Goal: Book appointment/travel/reservation

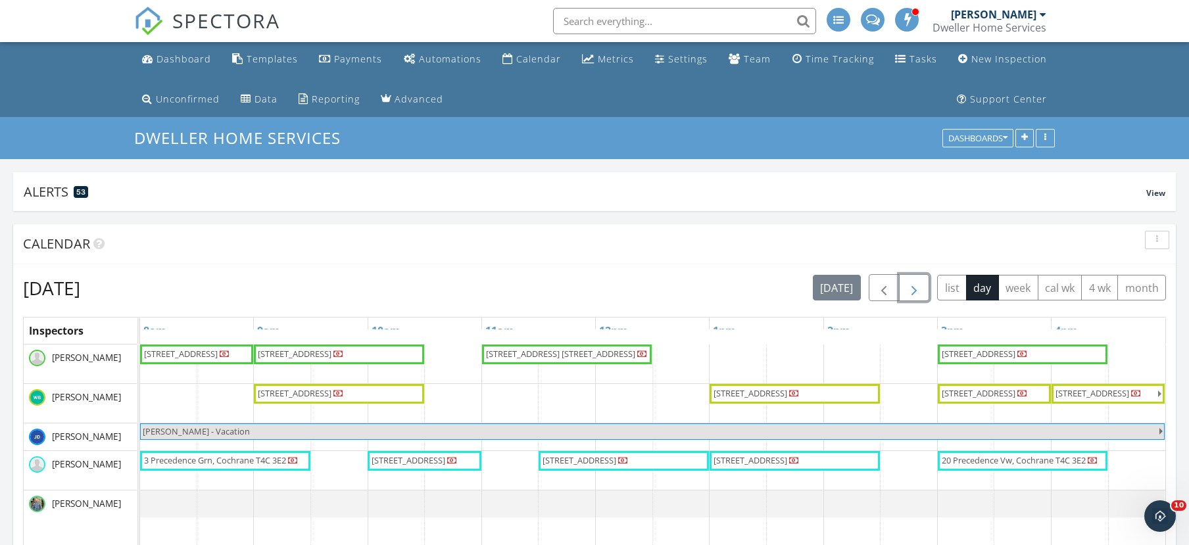
click at [911, 293] on span "button" at bounding box center [914, 288] width 16 height 16
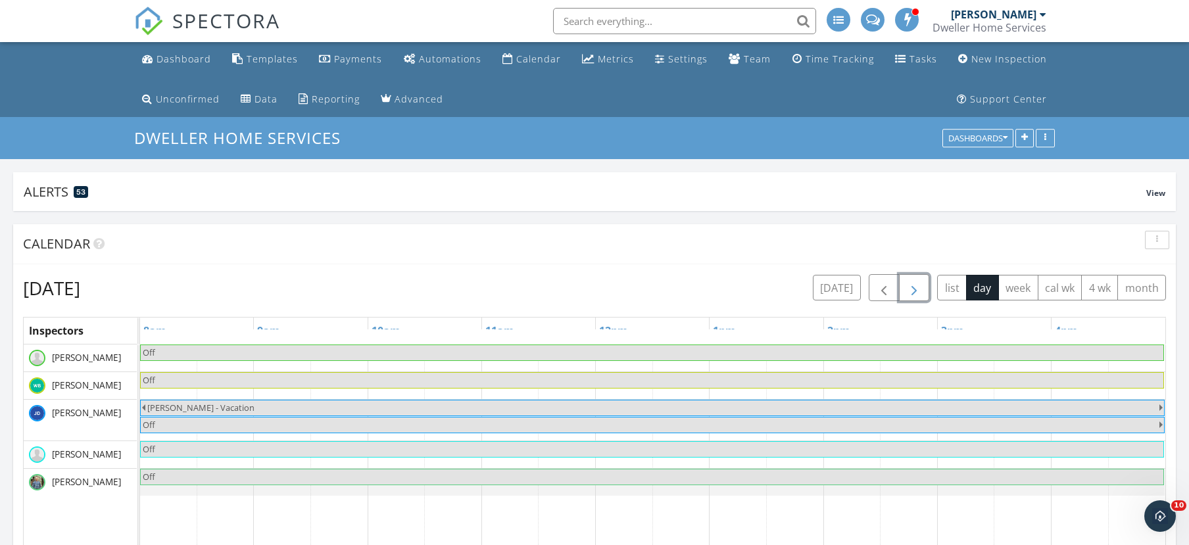
click at [910, 292] on span "button" at bounding box center [914, 288] width 16 height 16
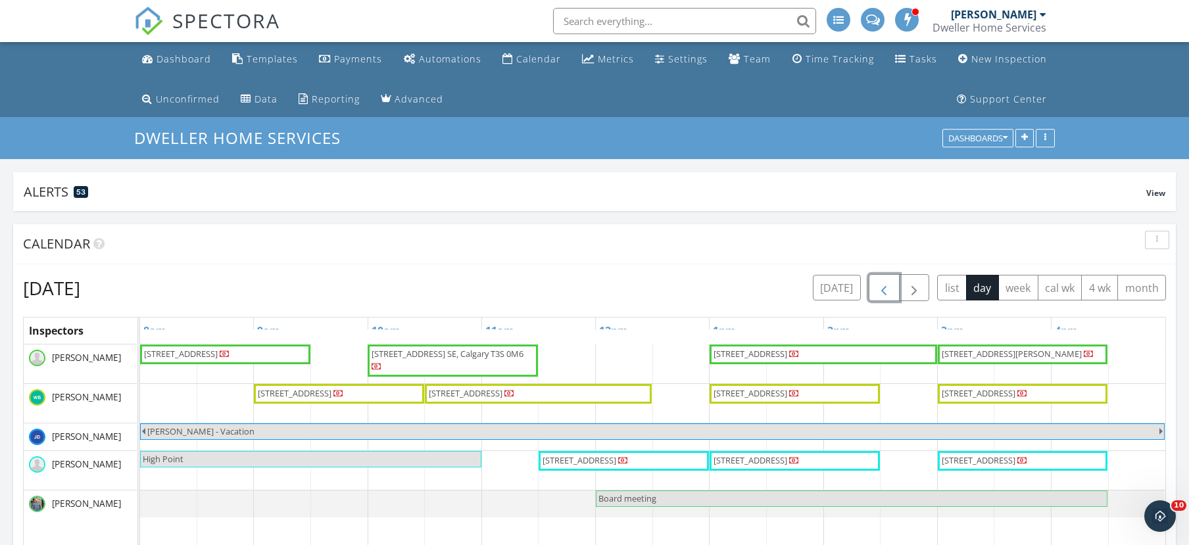
click at [891, 287] on button "button" at bounding box center [884, 287] width 31 height 27
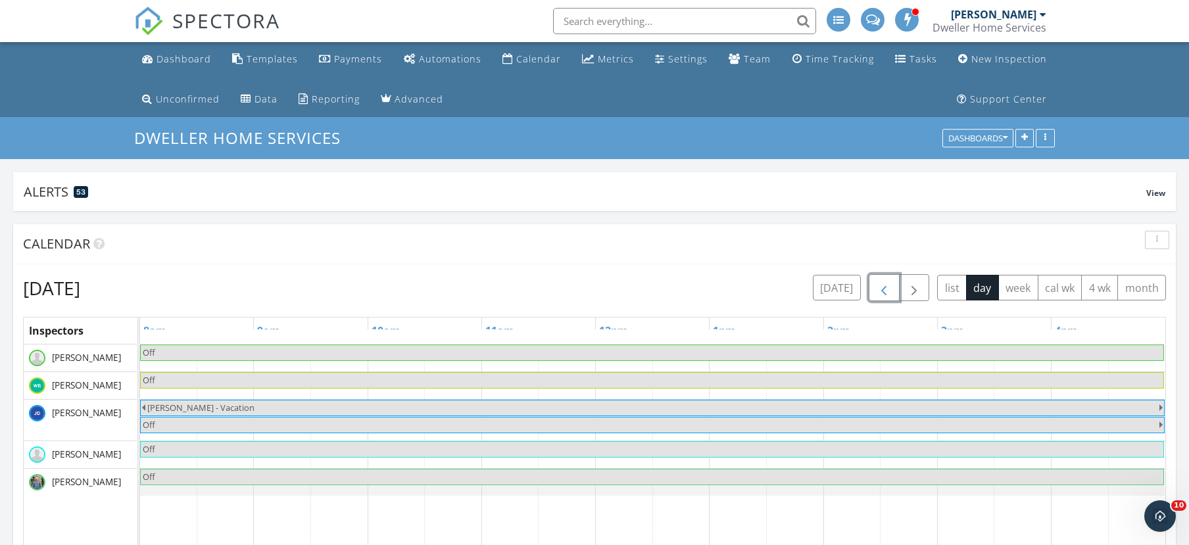
click at [880, 289] on span "button" at bounding box center [884, 288] width 16 height 16
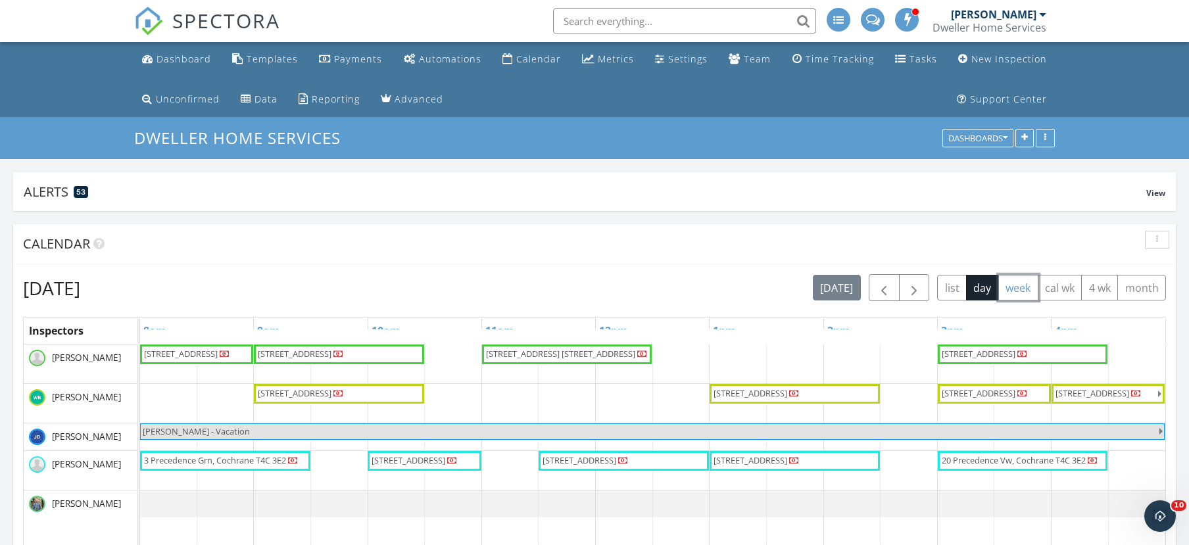
click at [1027, 289] on button "week" at bounding box center [1018, 288] width 40 height 26
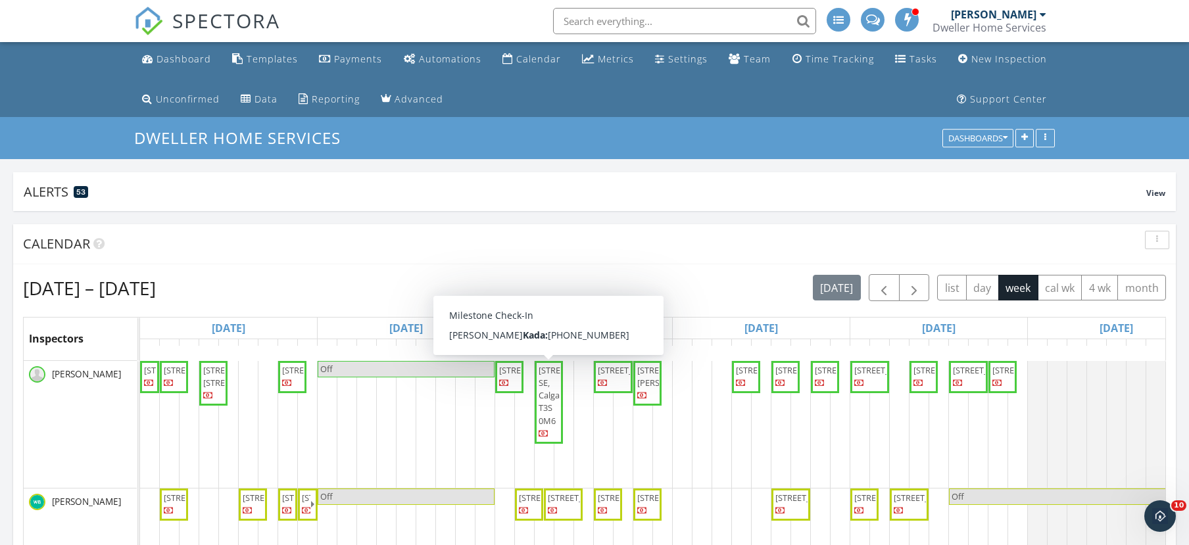
drag, startPoint x: 551, startPoint y: 408, endPoint x: 501, endPoint y: 235, distance: 180.9
click at [497, 235] on div "Calendar" at bounding box center [594, 244] width 1163 height 40
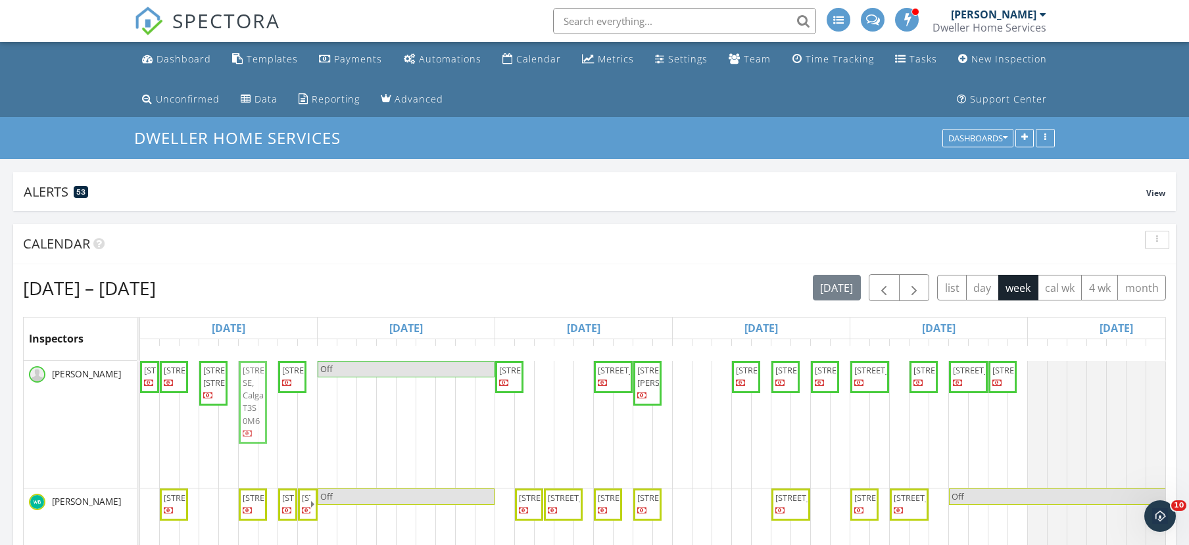
drag, startPoint x: 549, startPoint y: 400, endPoint x: 245, endPoint y: 402, distance: 304.6
click at [140, 402] on div "[STREET_ADDRESS] [STREET_ADDRESS] [STREET_ADDRESS] [STREET_ADDRESS] [STREET_ADD…" at bounding box center [140, 424] width 0 height 127
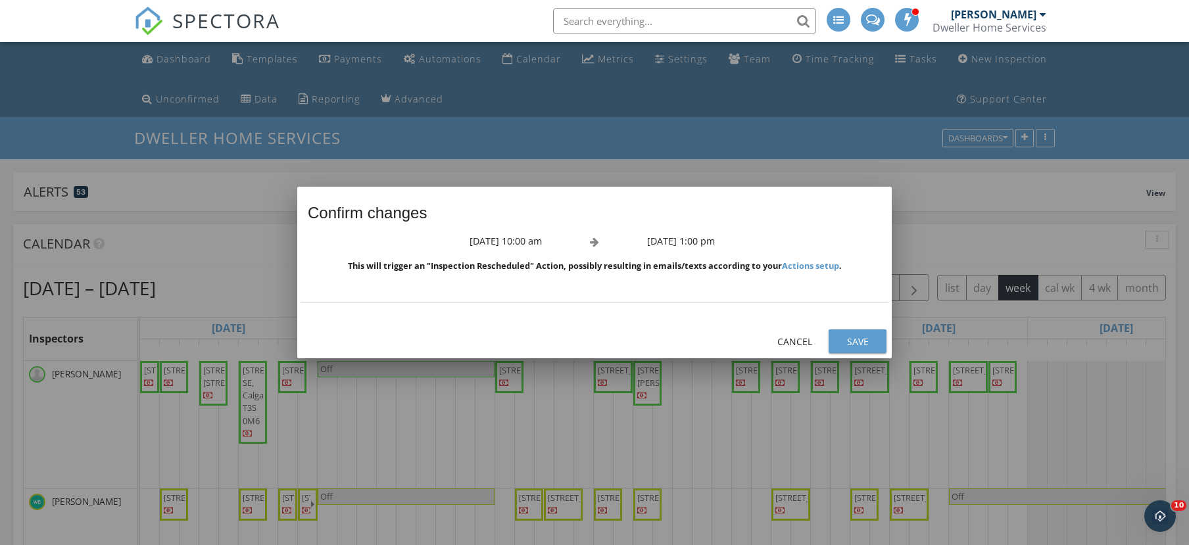
click at [858, 343] on div "Save" at bounding box center [857, 342] width 37 height 14
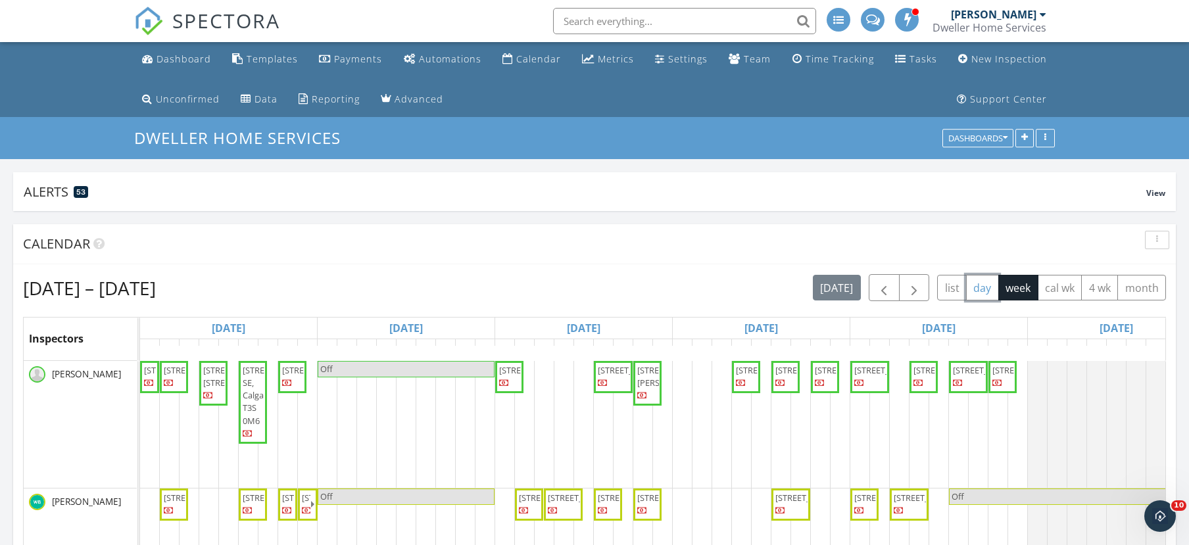
click at [980, 288] on button "day" at bounding box center [982, 288] width 33 height 26
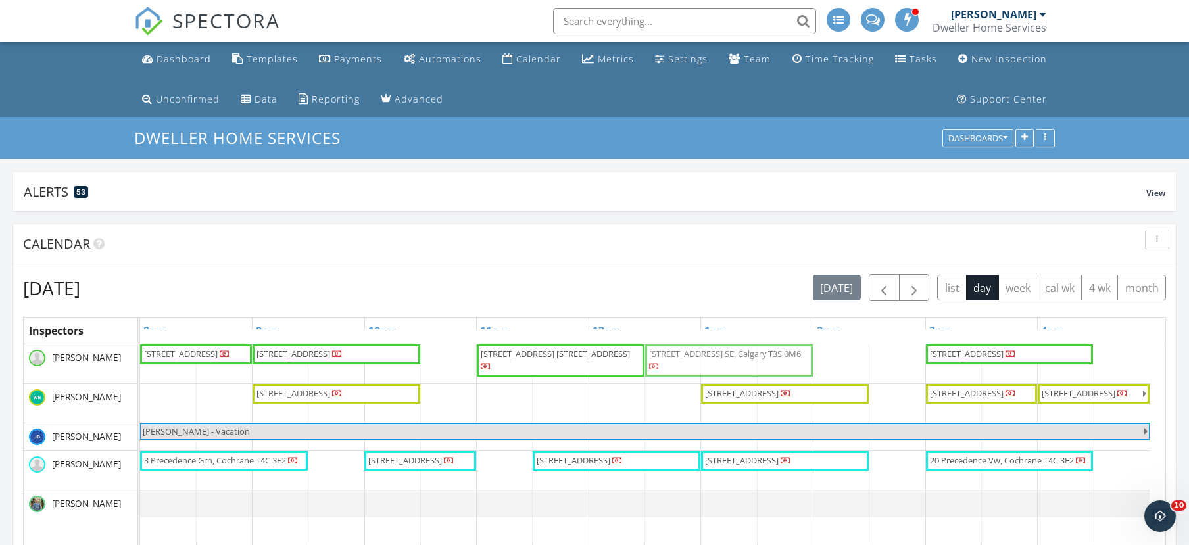
drag, startPoint x: 749, startPoint y: 354, endPoint x: 705, endPoint y: 357, distance: 44.2
click at [140, 357] on div "[STREET_ADDRESS] [STREET_ADDRESS] [STREET_ADDRESS] [STREET_ADDRESS] [STREET_ADD…" at bounding box center [140, 364] width 0 height 39
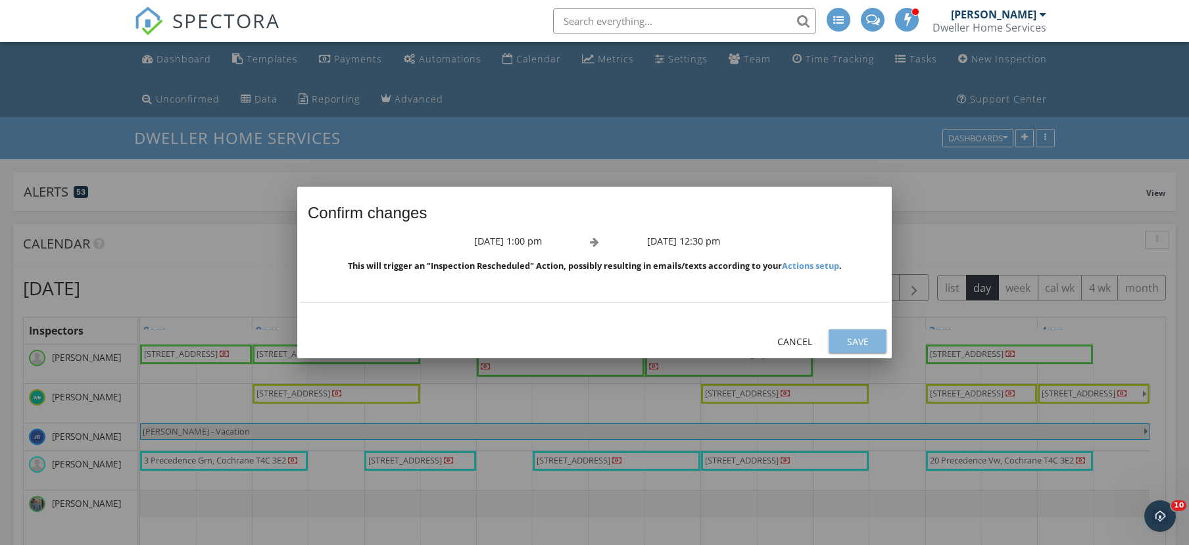
click at [863, 337] on div "Save" at bounding box center [857, 342] width 37 height 14
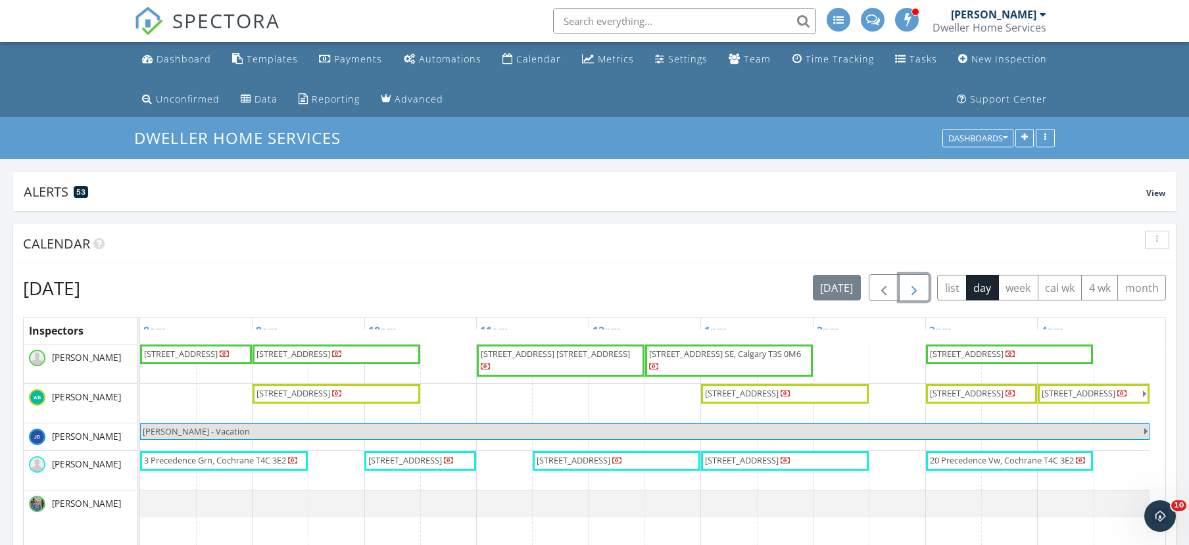
click at [916, 295] on span "button" at bounding box center [914, 288] width 16 height 16
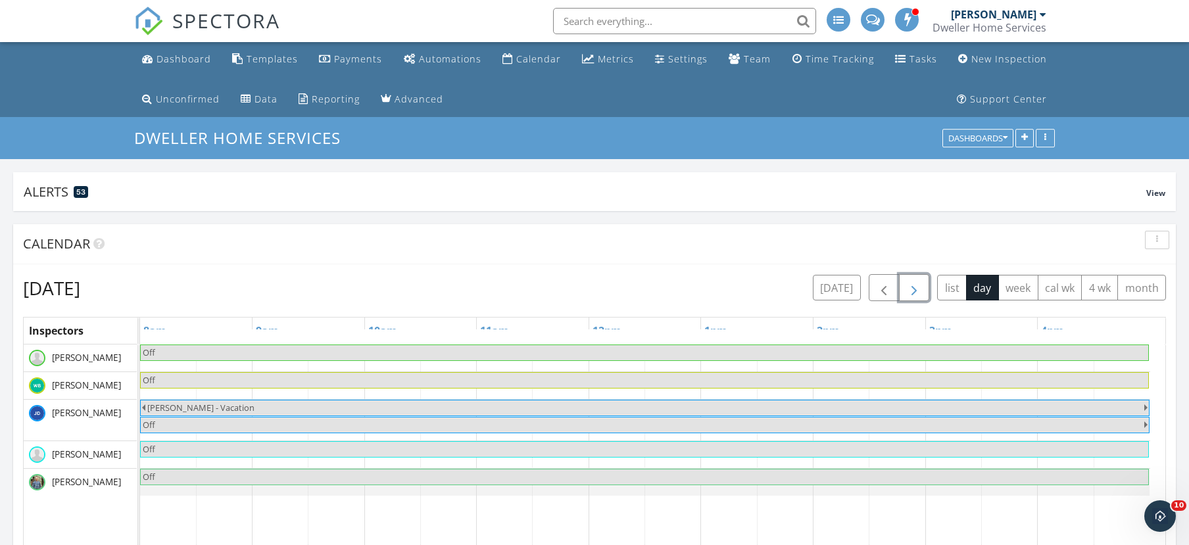
click at [916, 294] on span "button" at bounding box center [914, 288] width 16 height 16
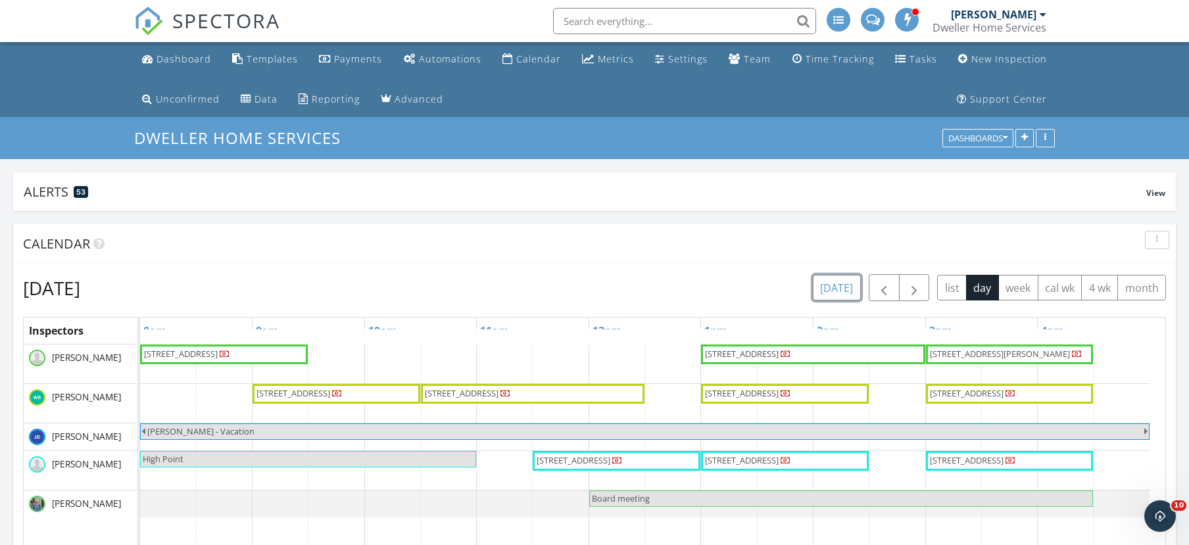
click at [843, 293] on button "[DATE]" at bounding box center [837, 288] width 48 height 26
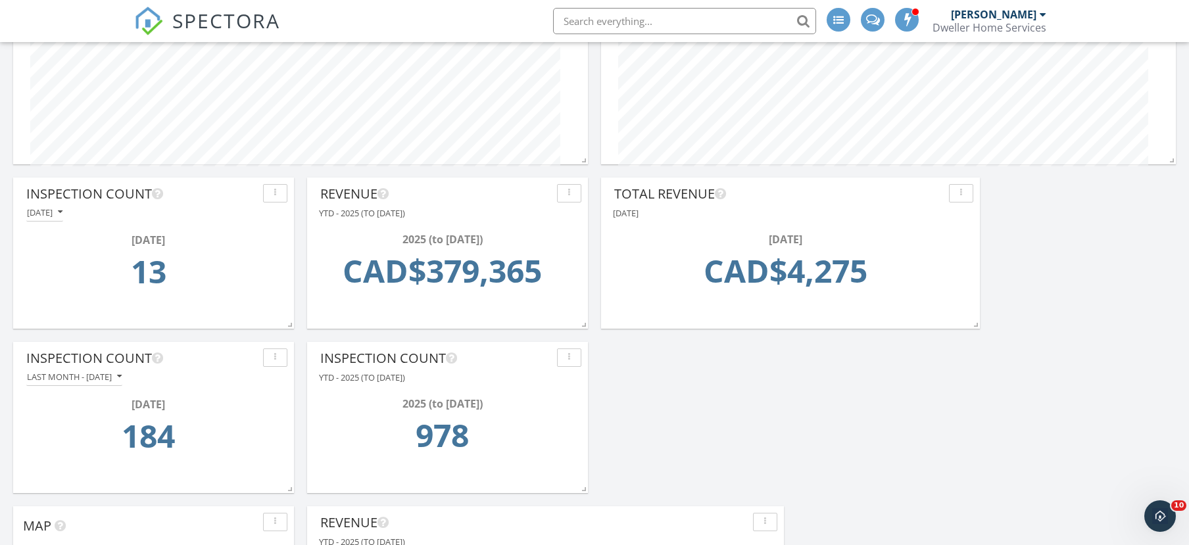
scroll to position [724, 0]
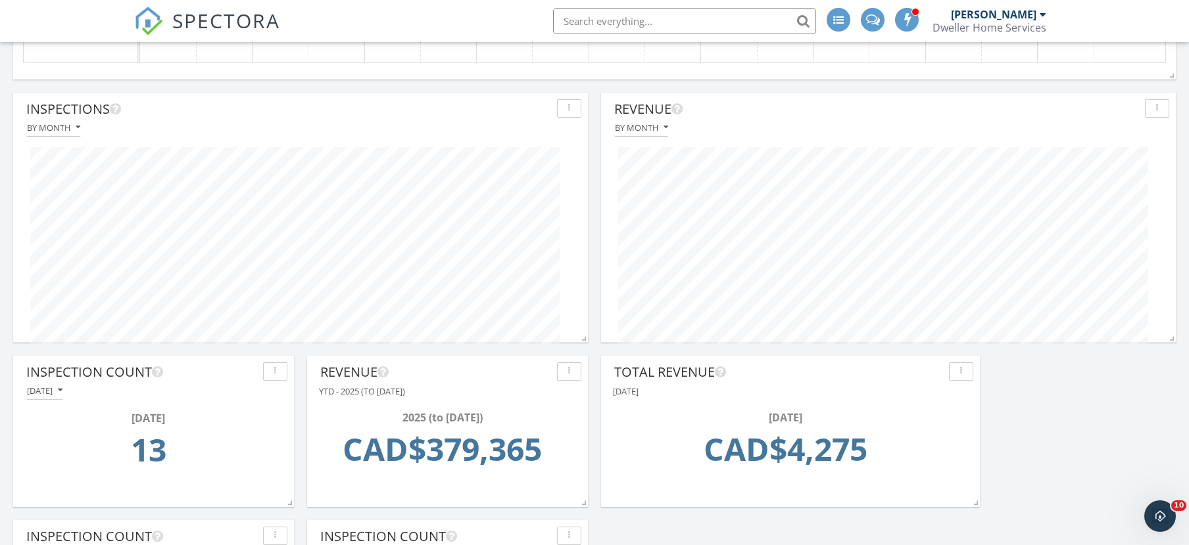
click at [569, 373] on icon "button" at bounding box center [569, 371] width 2 height 9
click at [595, 356] on div "Edit" at bounding box center [601, 359] width 67 height 16
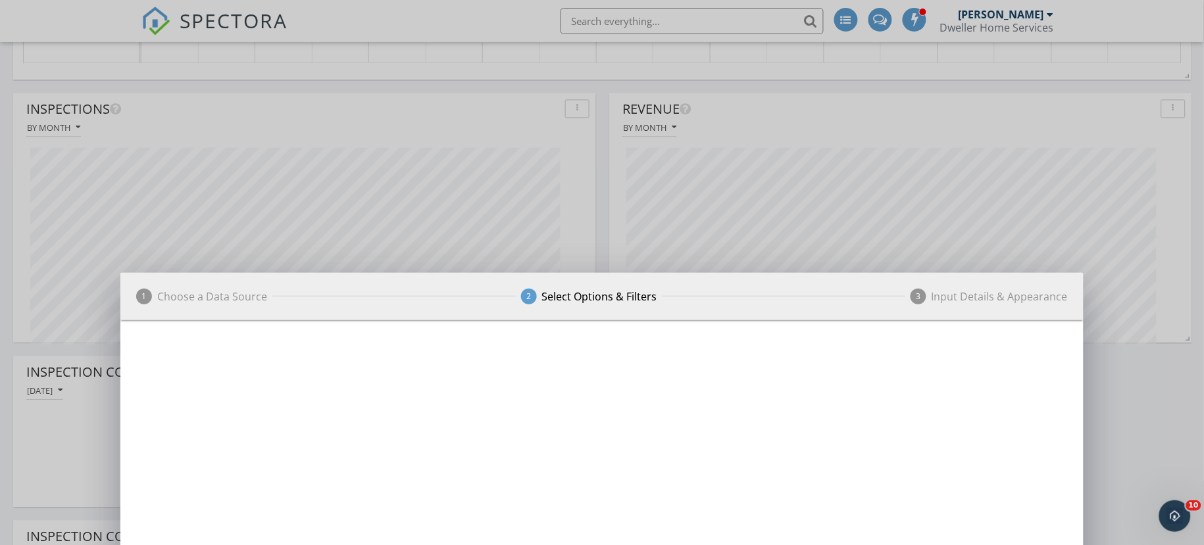
scroll to position [657457, 657289]
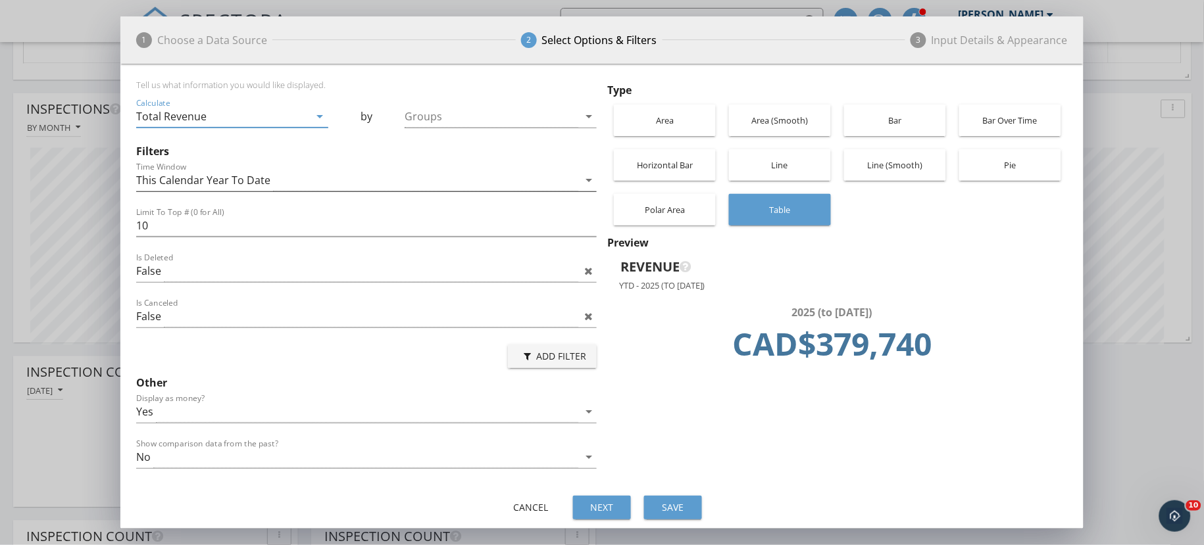
click at [517, 171] on div "This Calendar Year To Date" at bounding box center [357, 181] width 442 height 22
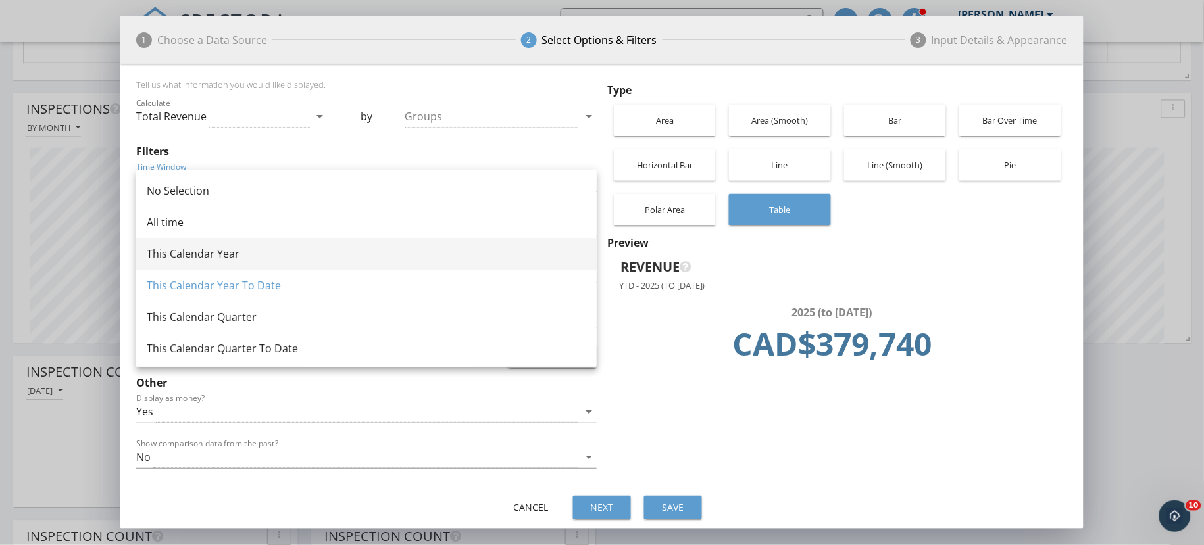
click at [470, 254] on div "This Calendar Year" at bounding box center [366, 254] width 439 height 16
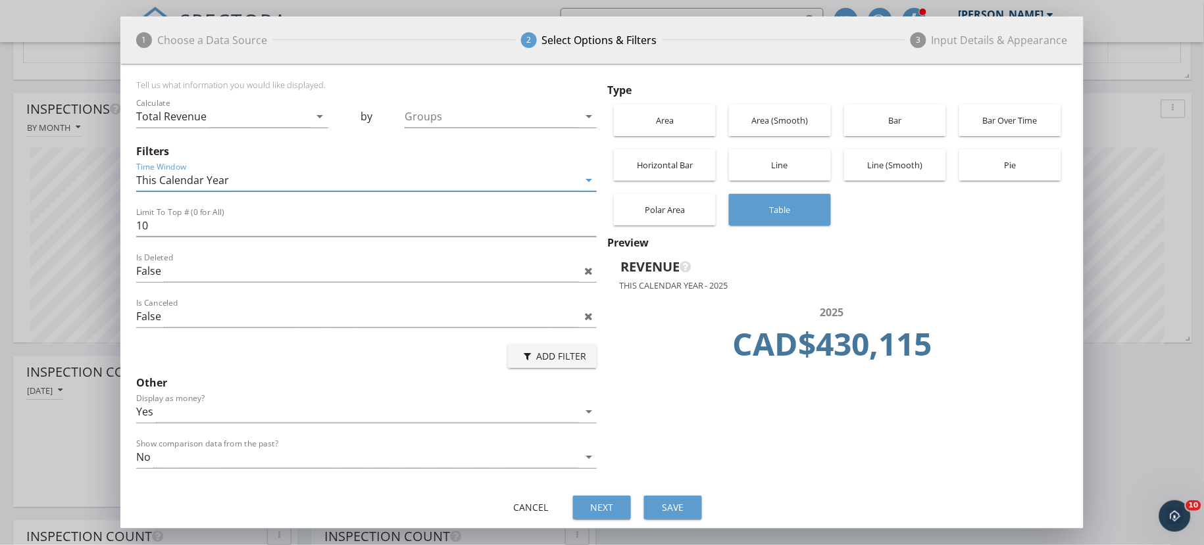
click at [560, 173] on div "This Calendar Year" at bounding box center [357, 181] width 442 height 22
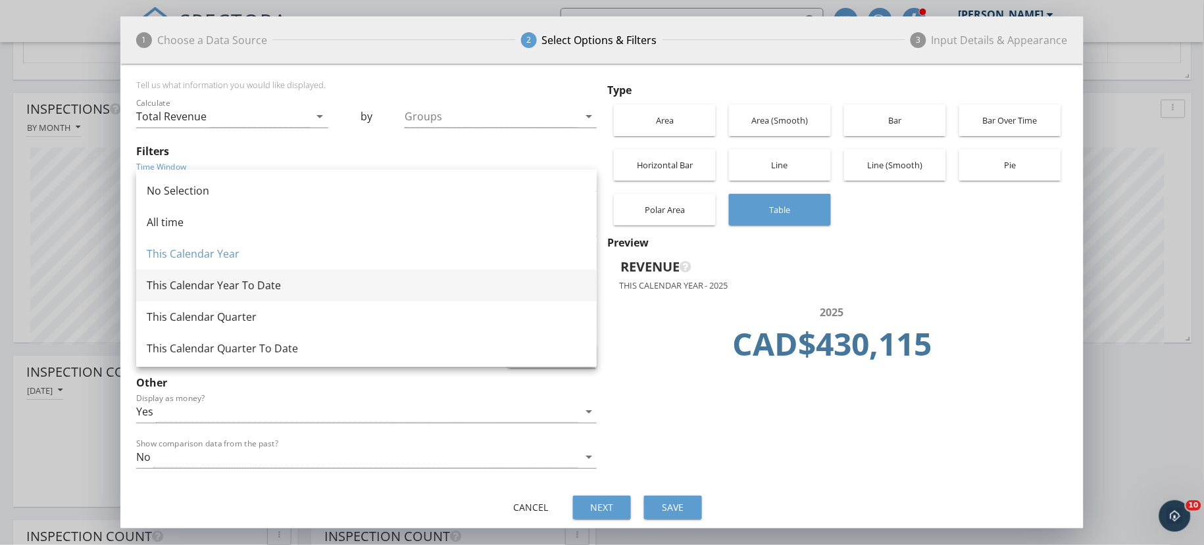
click at [530, 276] on div "This Calendar Year To Date" at bounding box center [366, 286] width 439 height 32
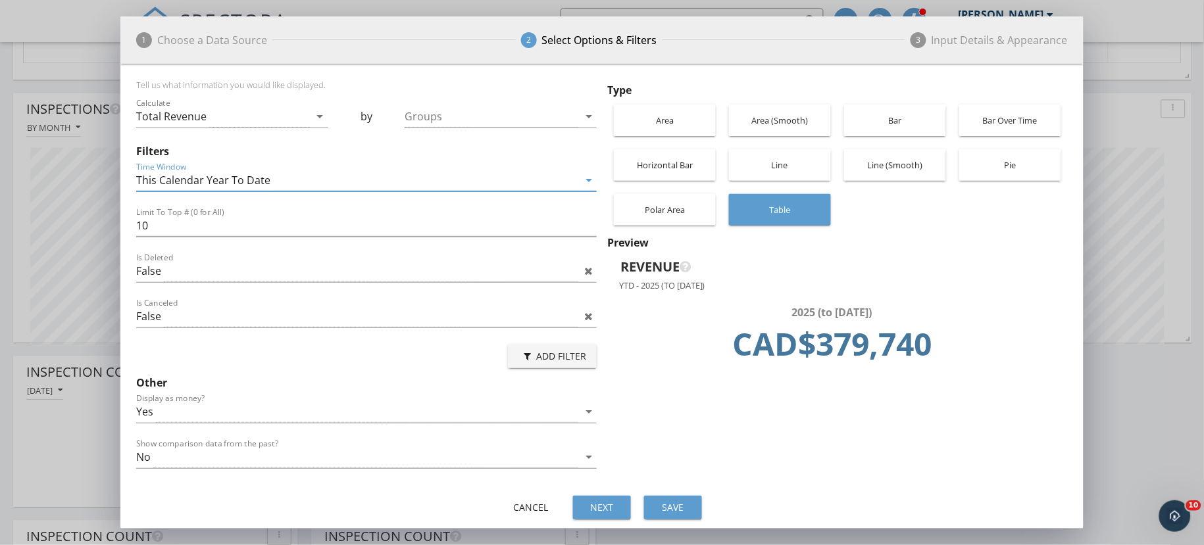
click at [654, 514] on button "Save" at bounding box center [673, 508] width 58 height 24
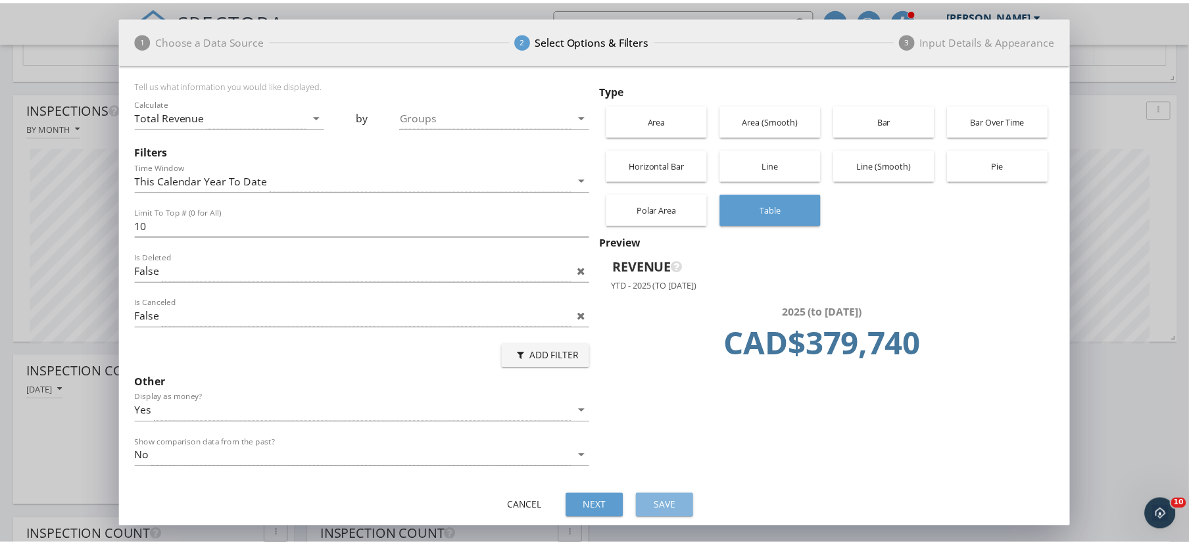
scroll to position [249, 575]
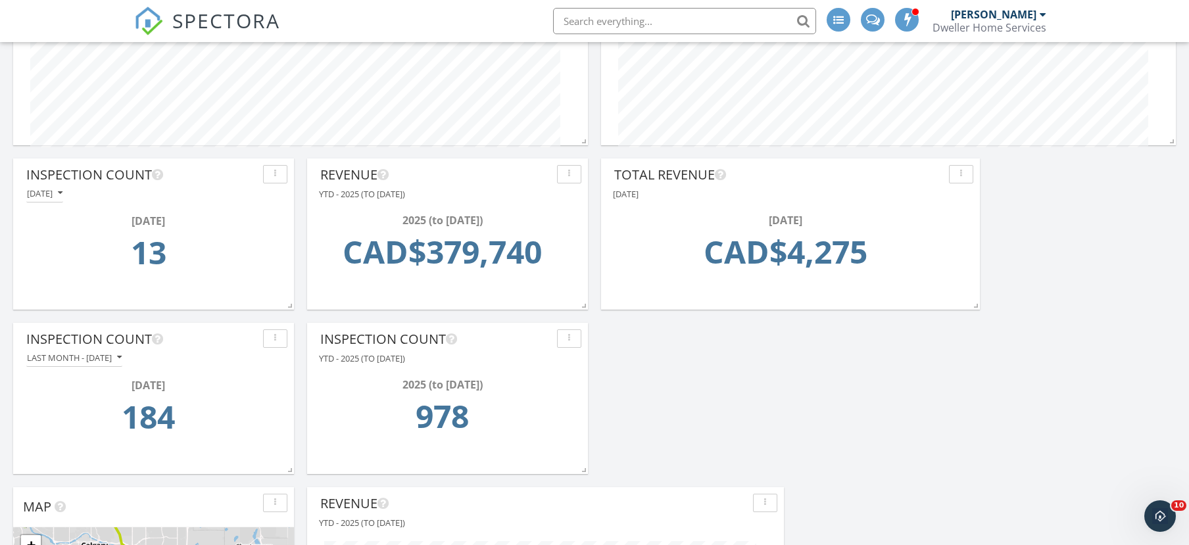
click at [572, 337] on div "button" at bounding box center [569, 338] width 12 height 9
click at [583, 359] on div "Edit" at bounding box center [601, 359] width 67 height 16
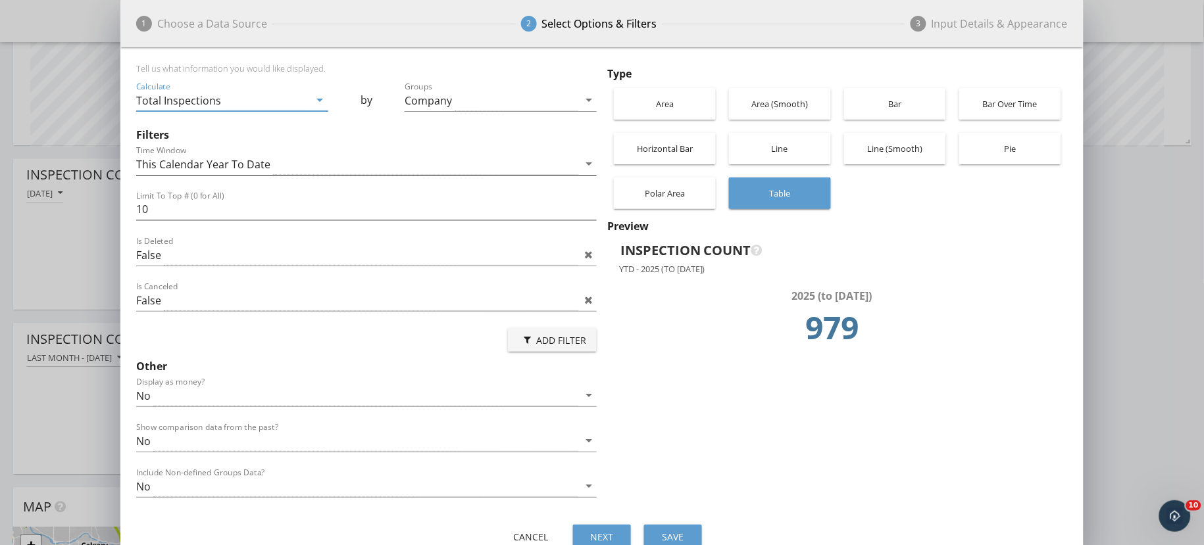
click at [459, 157] on div "This Calendar Year To Date" at bounding box center [357, 164] width 442 height 22
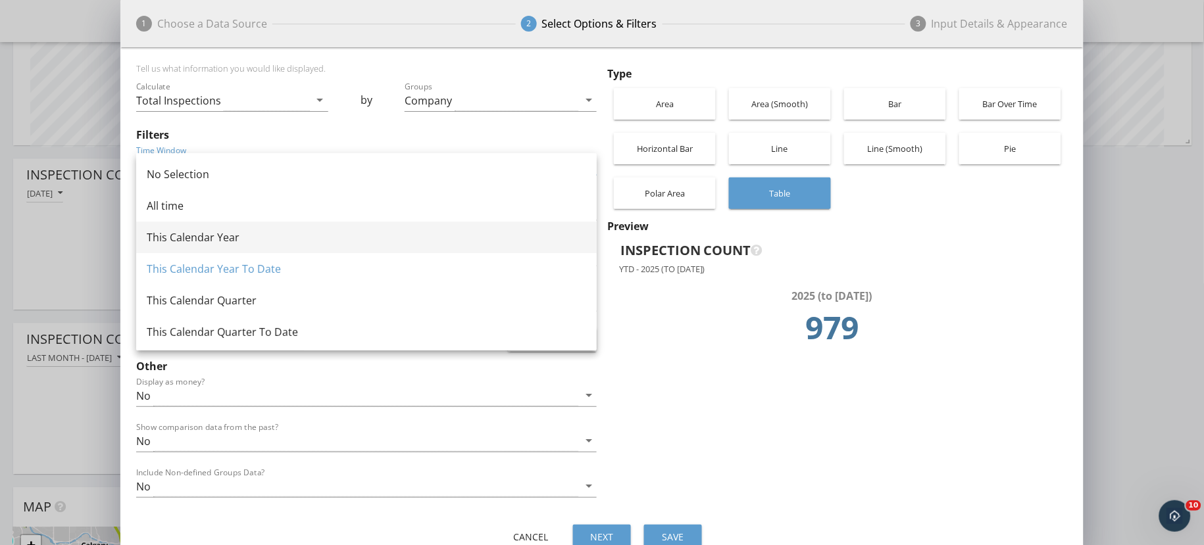
click at [435, 236] on div "This Calendar Year" at bounding box center [366, 238] width 439 height 16
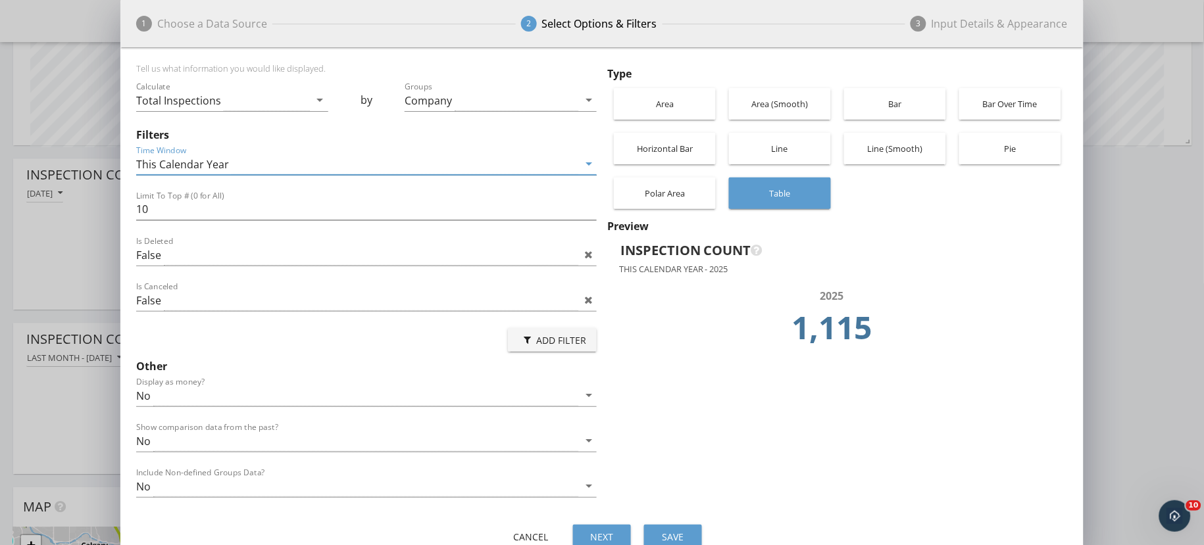
click at [416, 154] on div "This Calendar Year" at bounding box center [357, 164] width 442 height 22
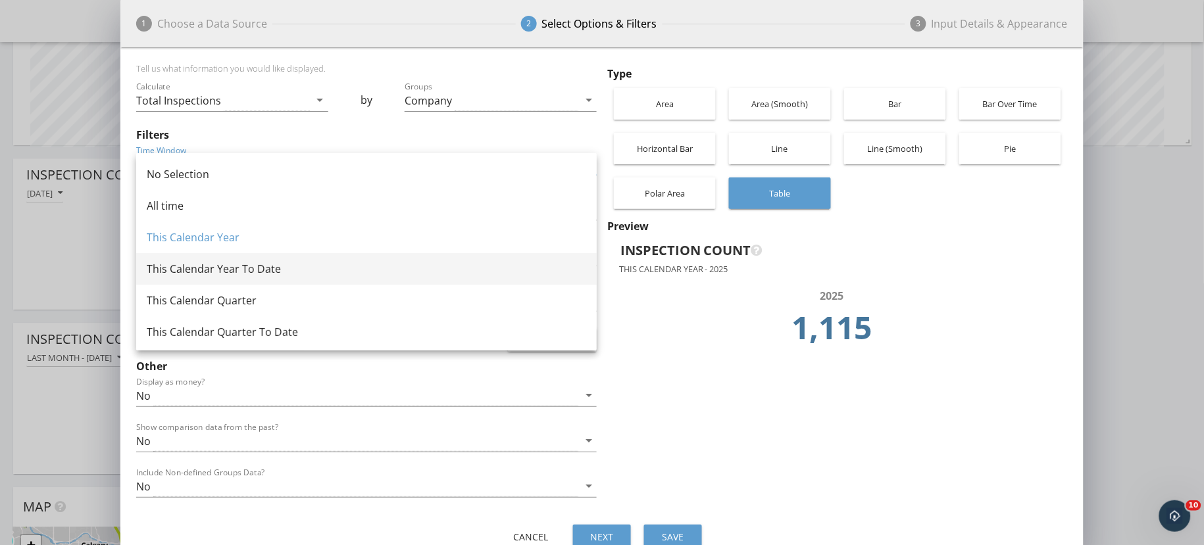
click at [399, 265] on div "This Calendar Year To Date" at bounding box center [366, 269] width 439 height 16
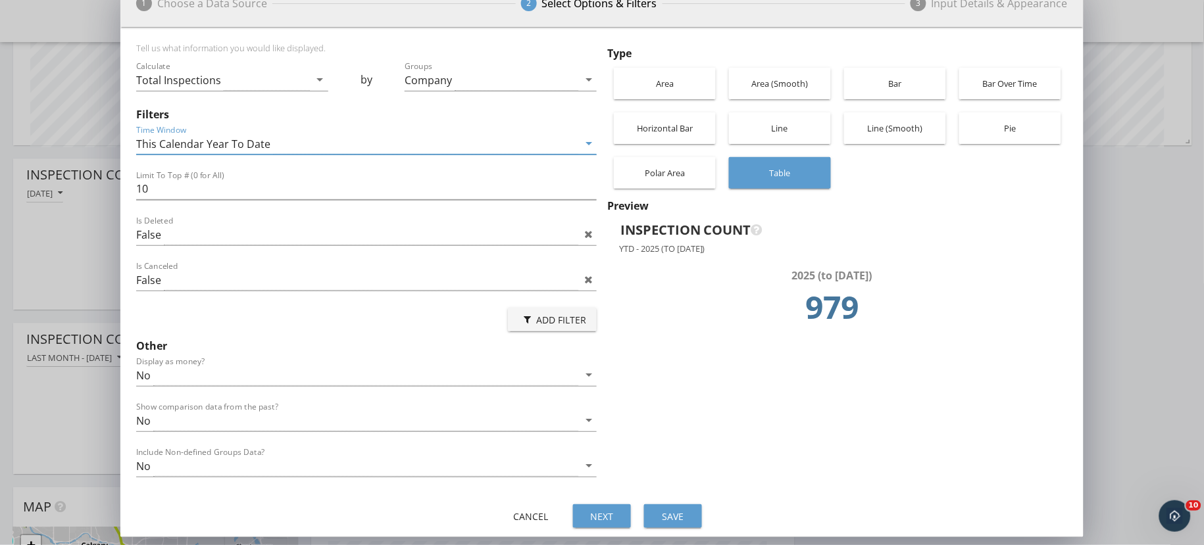
click at [650, 519] on button "Save" at bounding box center [673, 517] width 58 height 24
